Goal: Task Accomplishment & Management: Use online tool/utility

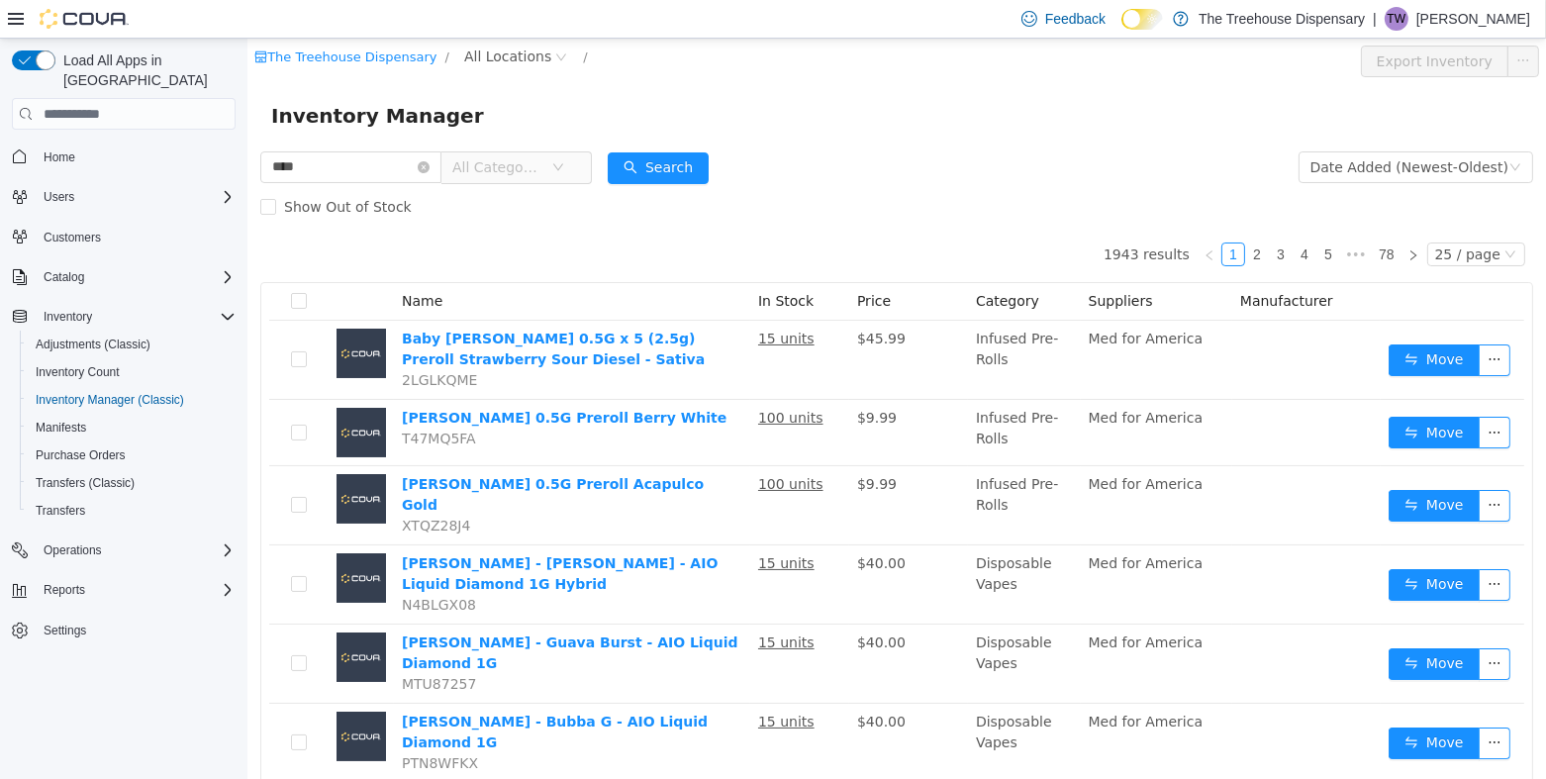
type input "**********"
click at [649, 163] on button "Search" at bounding box center [657, 168] width 101 height 32
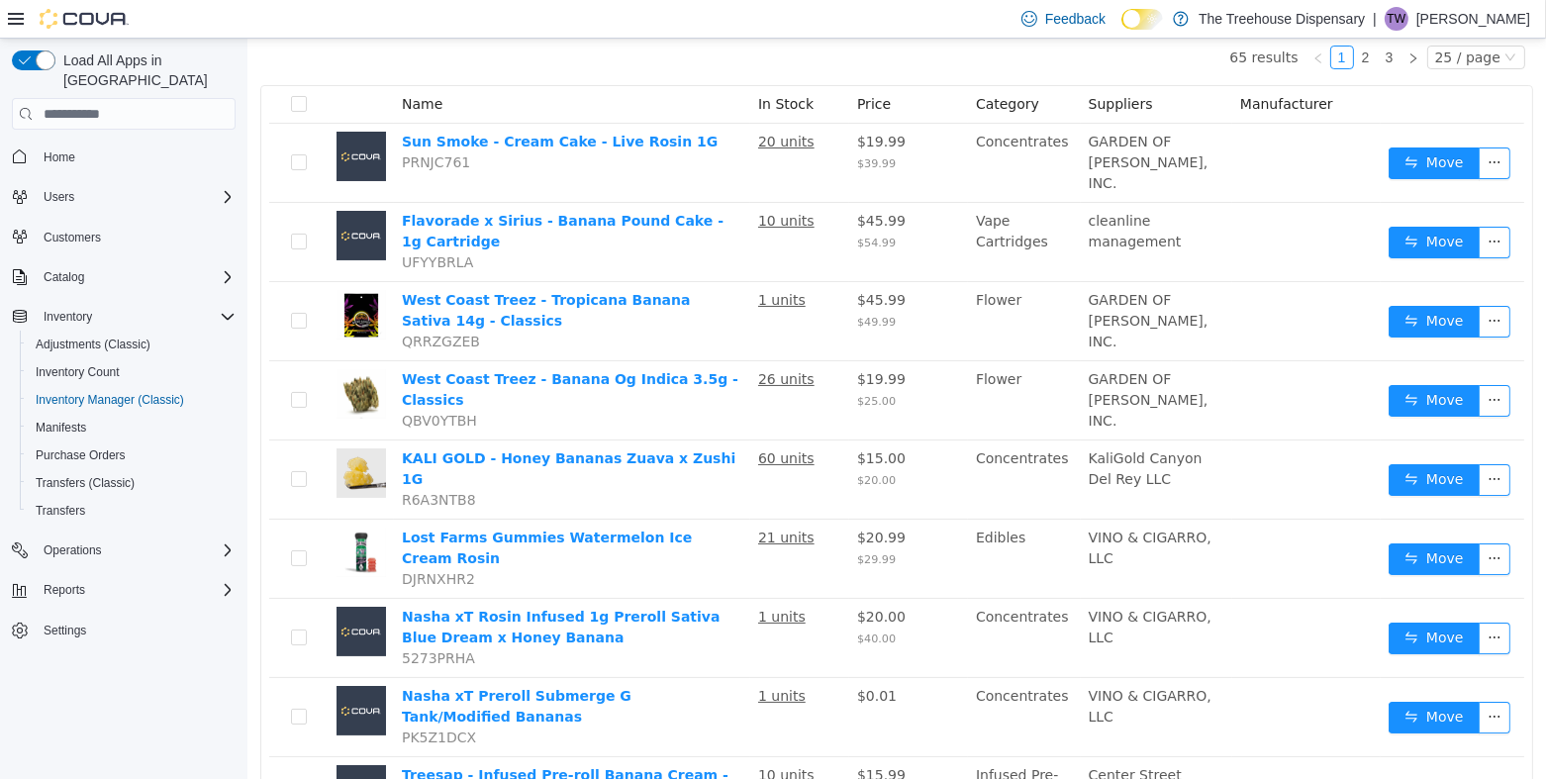
scroll to position [395, 0]
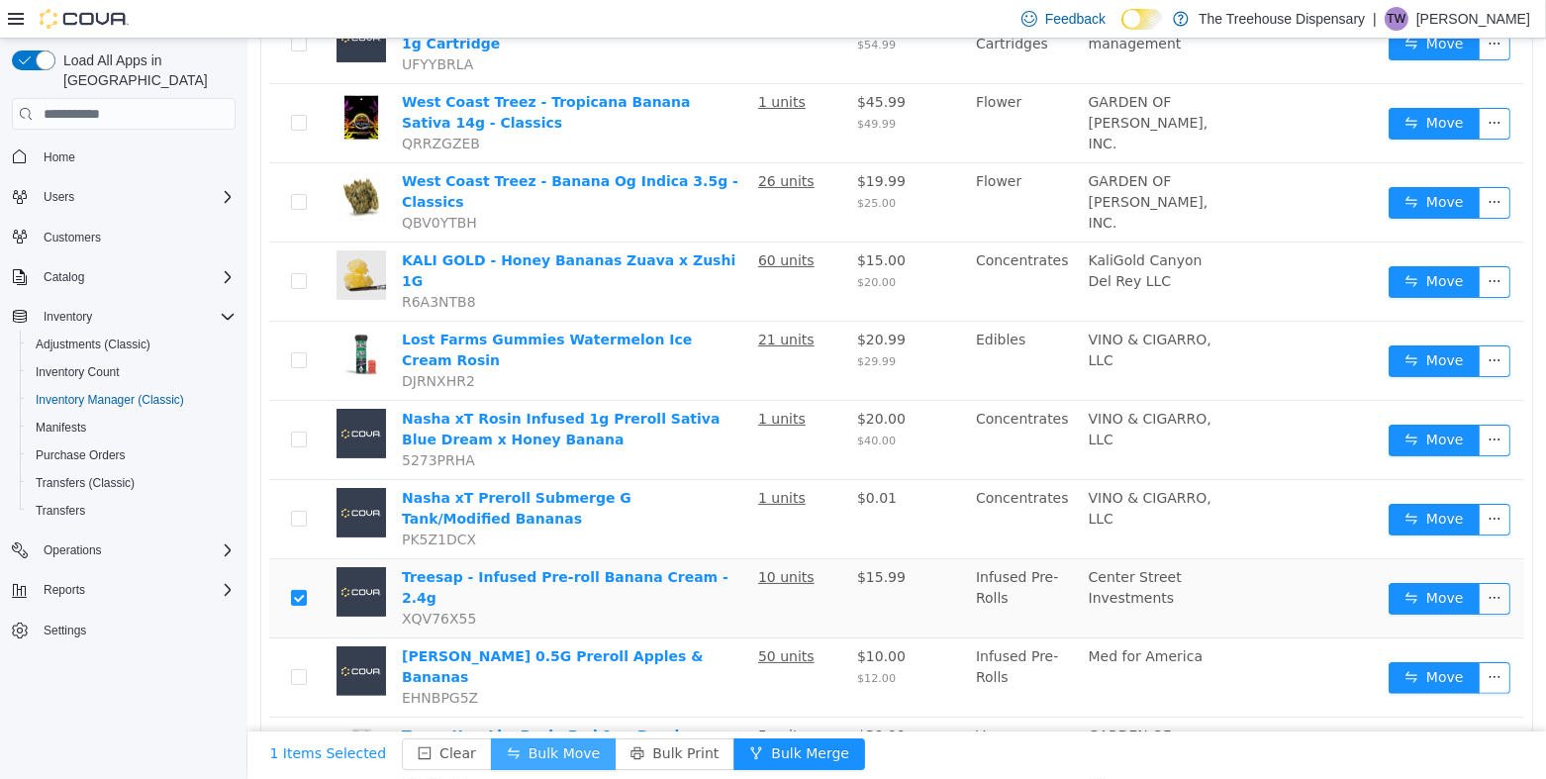
click at [552, 750] on button "Bulk Move" at bounding box center [552, 754] width 125 height 32
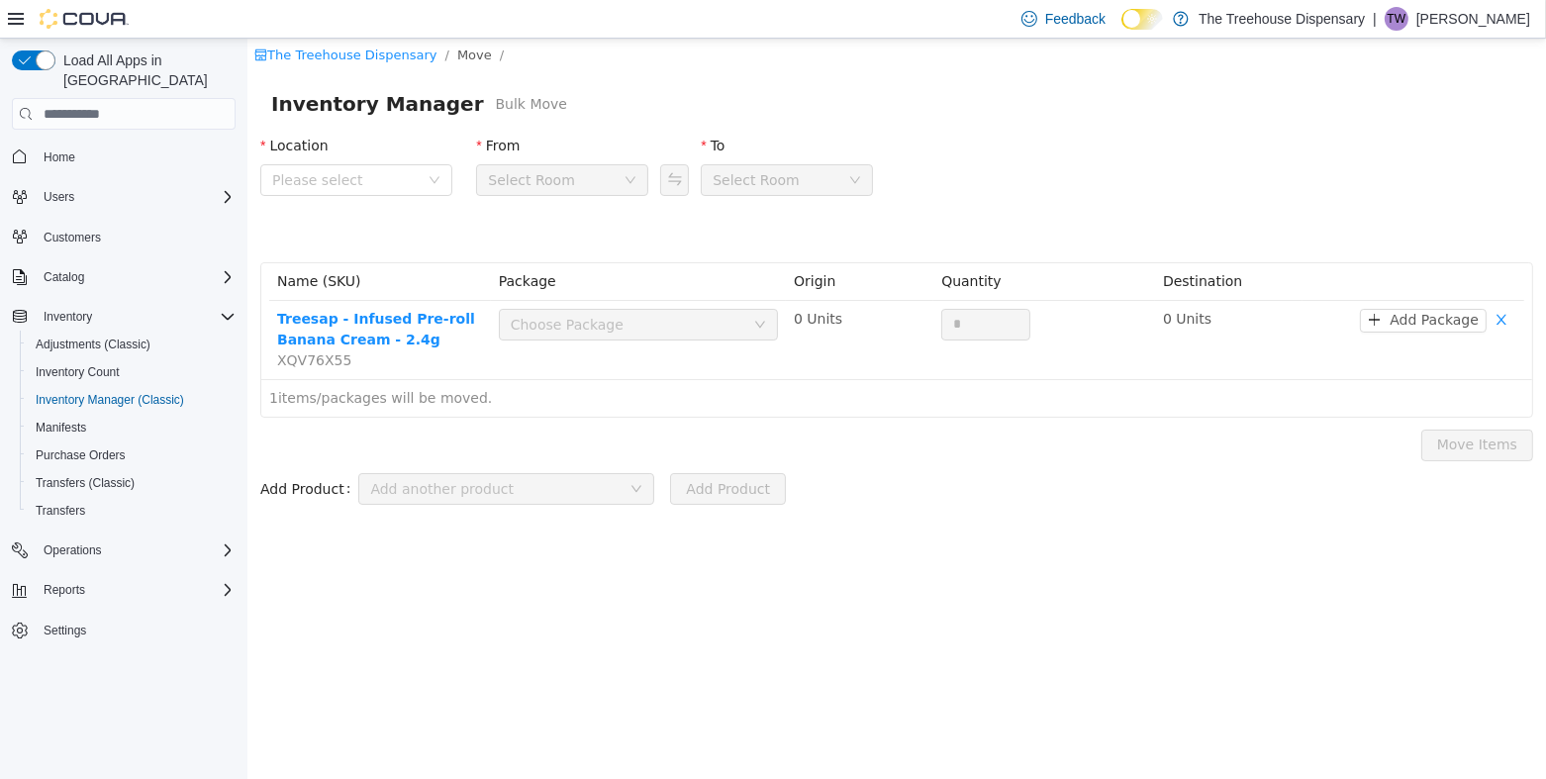
drag, startPoint x: 352, startPoint y: 164, endPoint x: 351, endPoint y: 196, distance: 31.7
click at [350, 165] on span "Please select" at bounding box center [348, 180] width 155 height 30
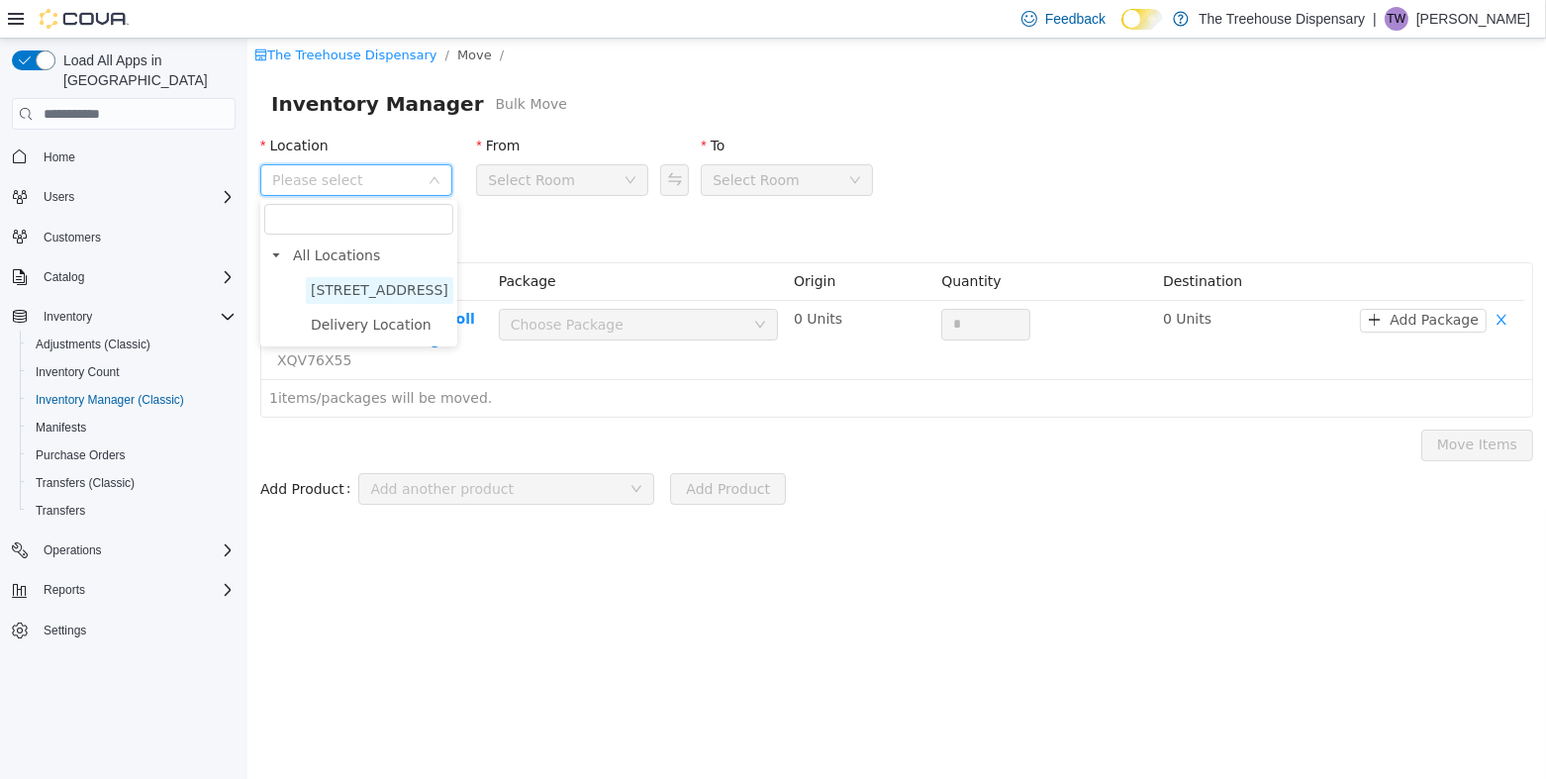
click at [409, 282] on span "[STREET_ADDRESS]" at bounding box center [379, 290] width 138 height 16
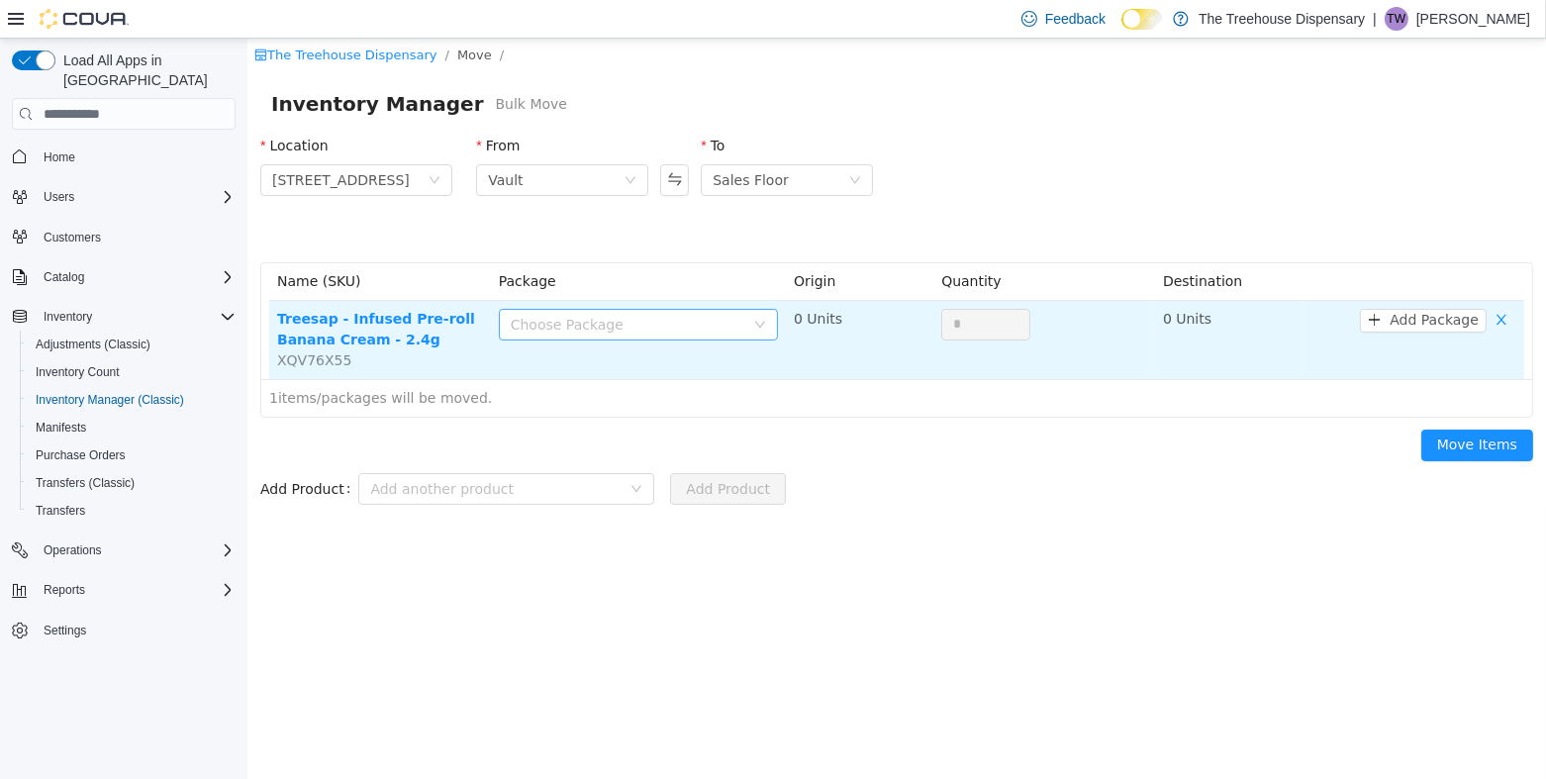
drag, startPoint x: 676, startPoint y: 329, endPoint x: 703, endPoint y: 337, distance: 28.2
click at [676, 328] on div "Choose Package" at bounding box center [627, 325] width 234 height 20
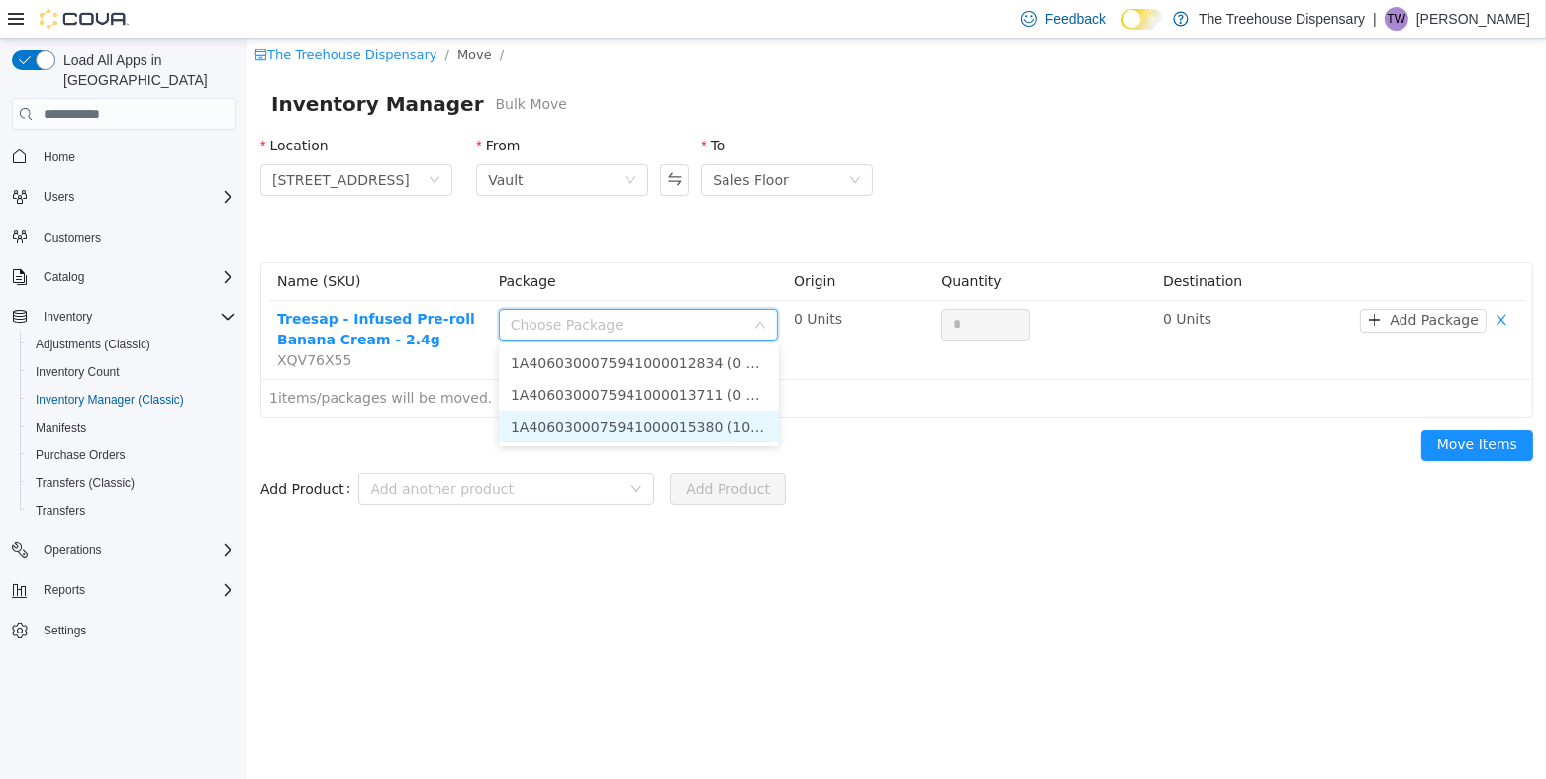
click at [743, 427] on li "1A4060300075941000015380 (10 Units)" at bounding box center [638, 427] width 280 height 32
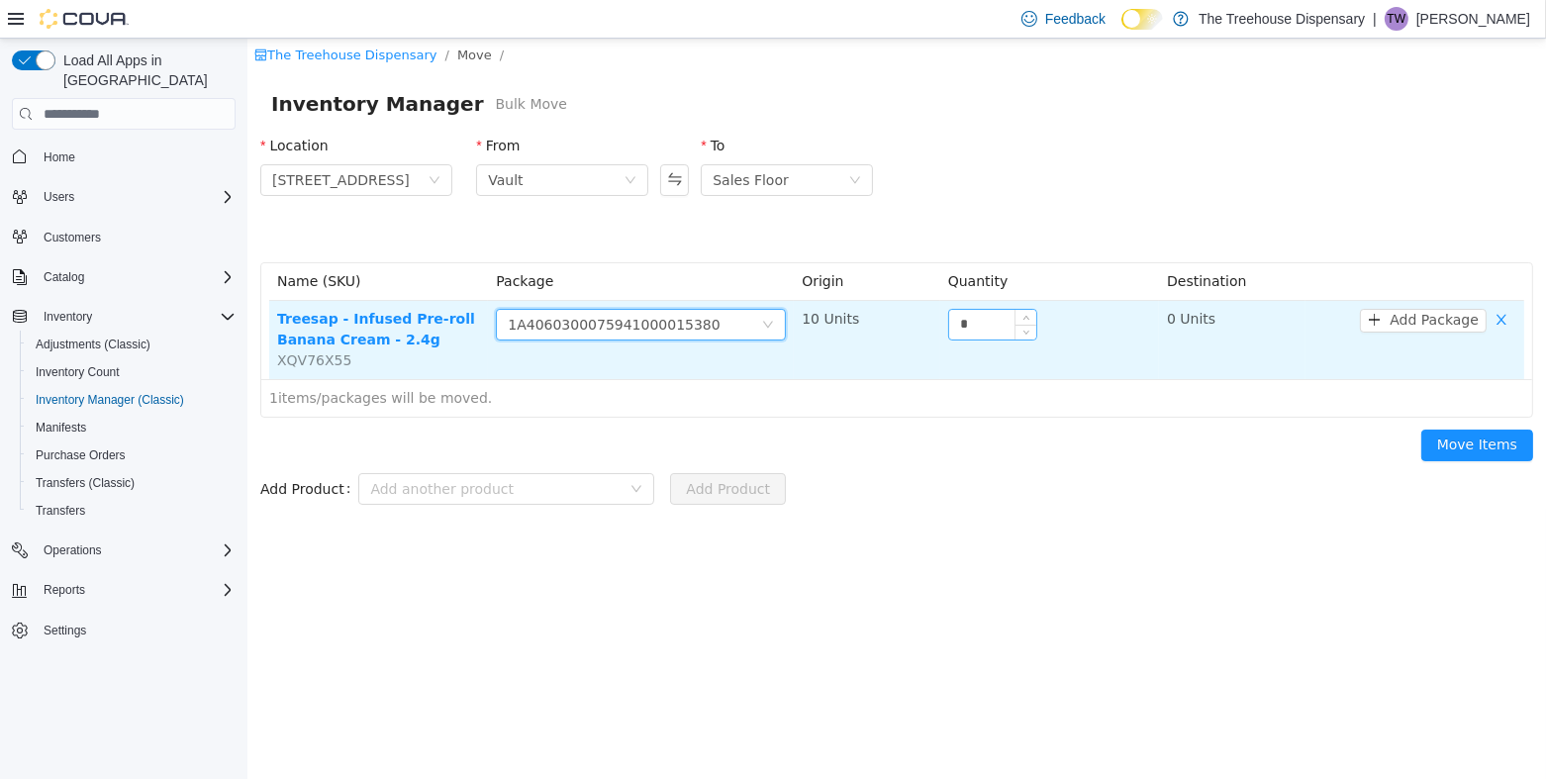
click at [969, 333] on input "*" at bounding box center [991, 325] width 87 height 30
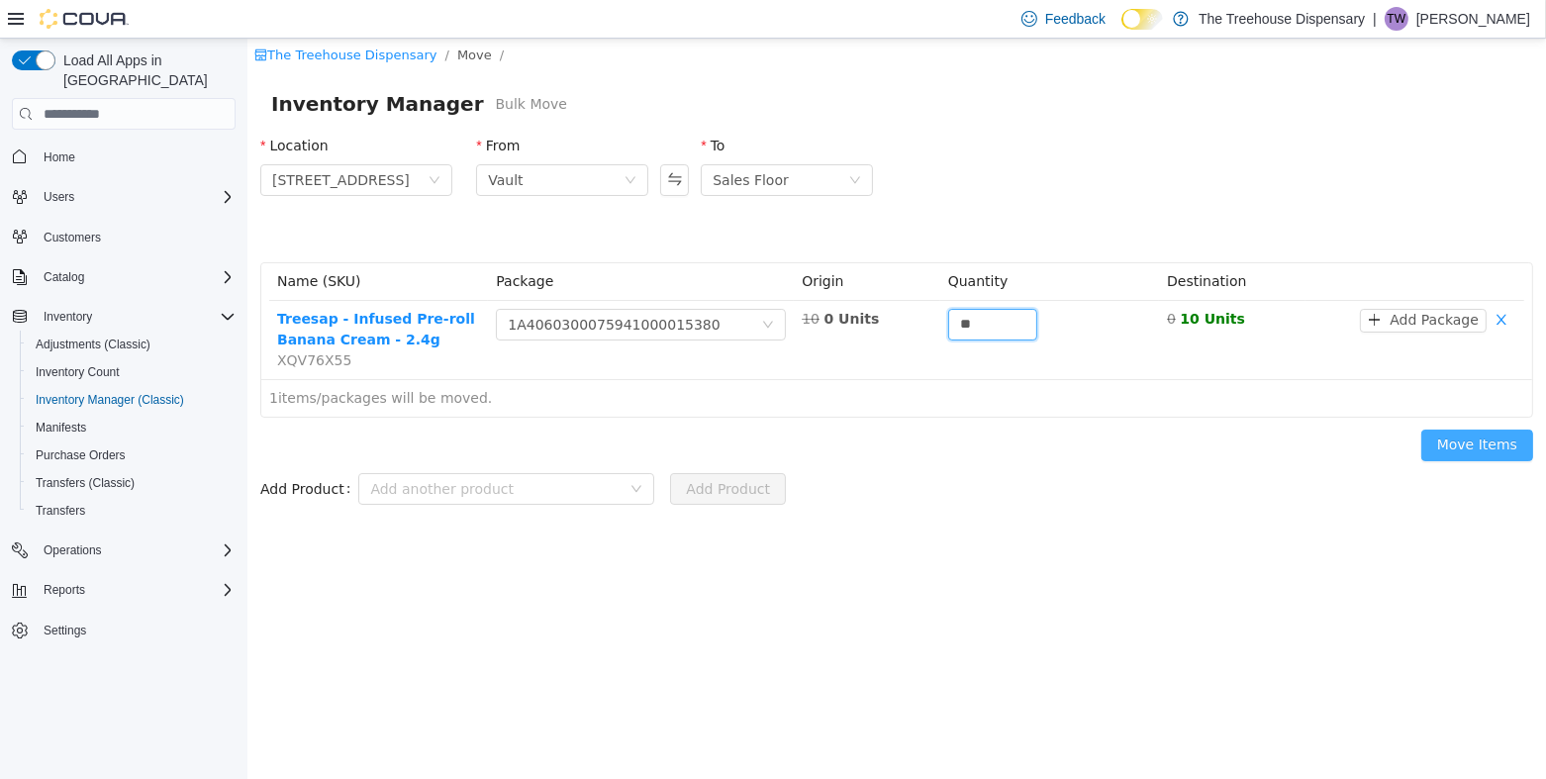
type input "**"
click at [1493, 444] on button "Move Items" at bounding box center [1476, 446] width 112 height 32
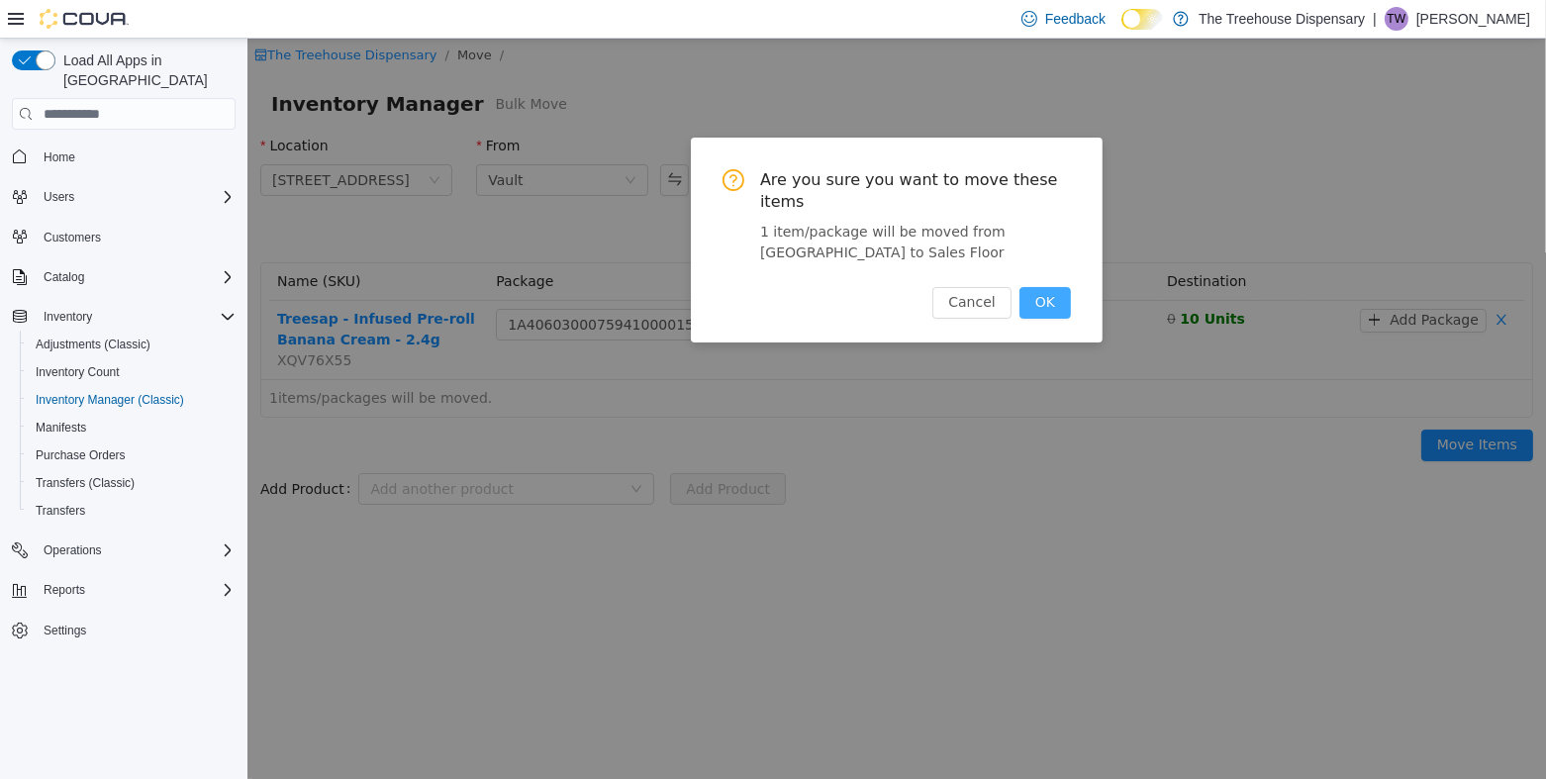
click at [1054, 287] on button "OK" at bounding box center [1043, 303] width 51 height 32
